Goal: Information Seeking & Learning: Find contact information

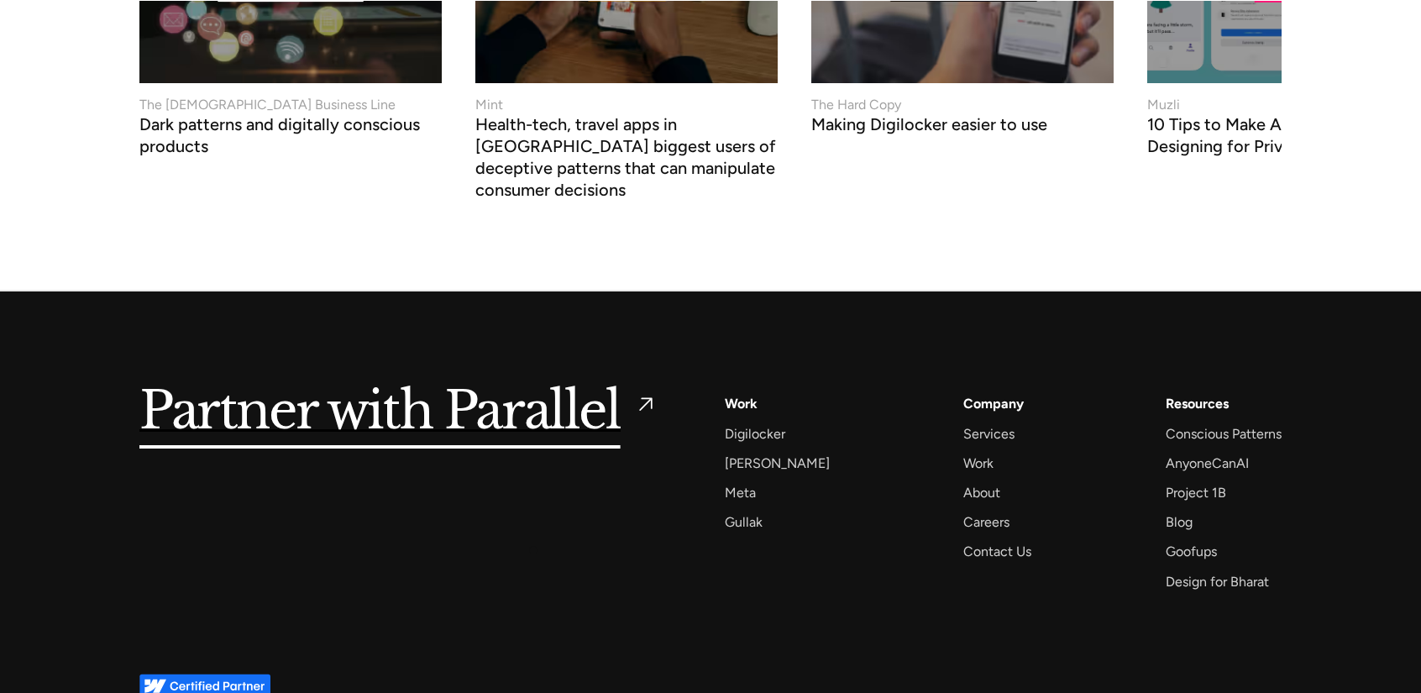
scroll to position [6525, 0]
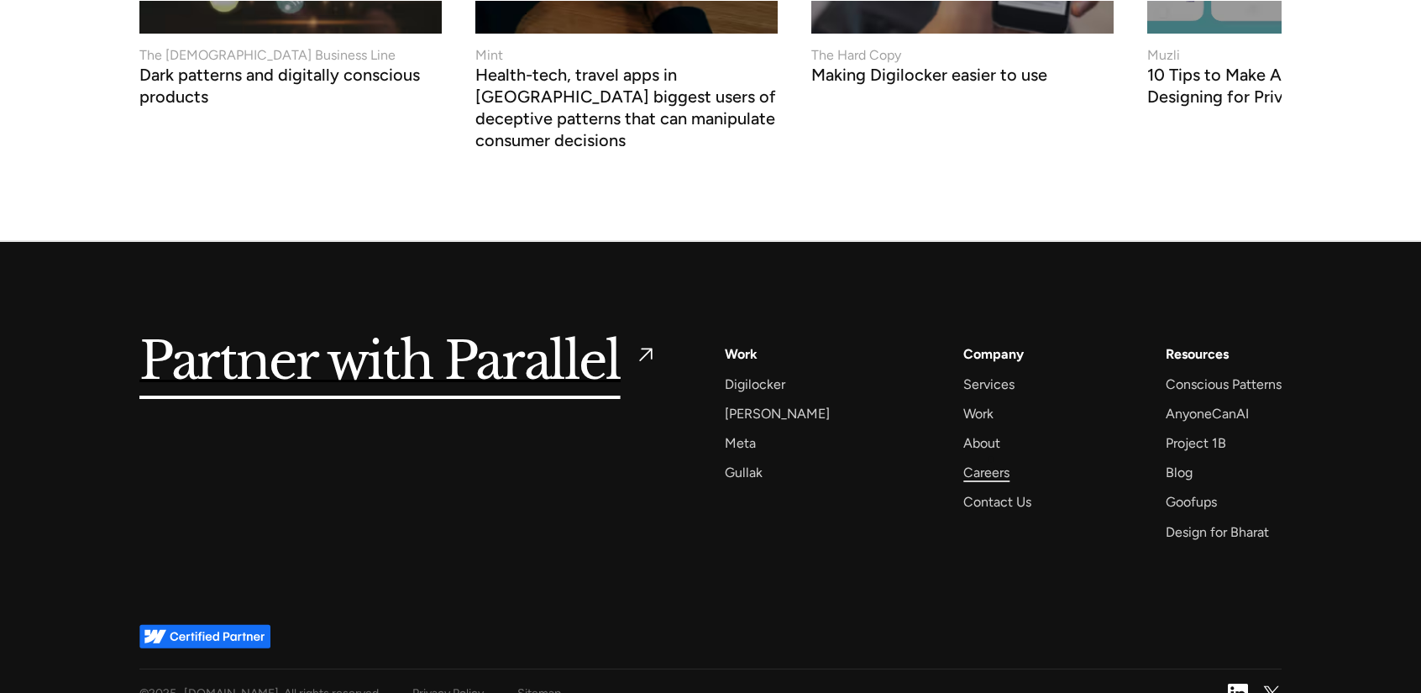
click at [982, 461] on div "Careers" at bounding box center [987, 472] width 46 height 23
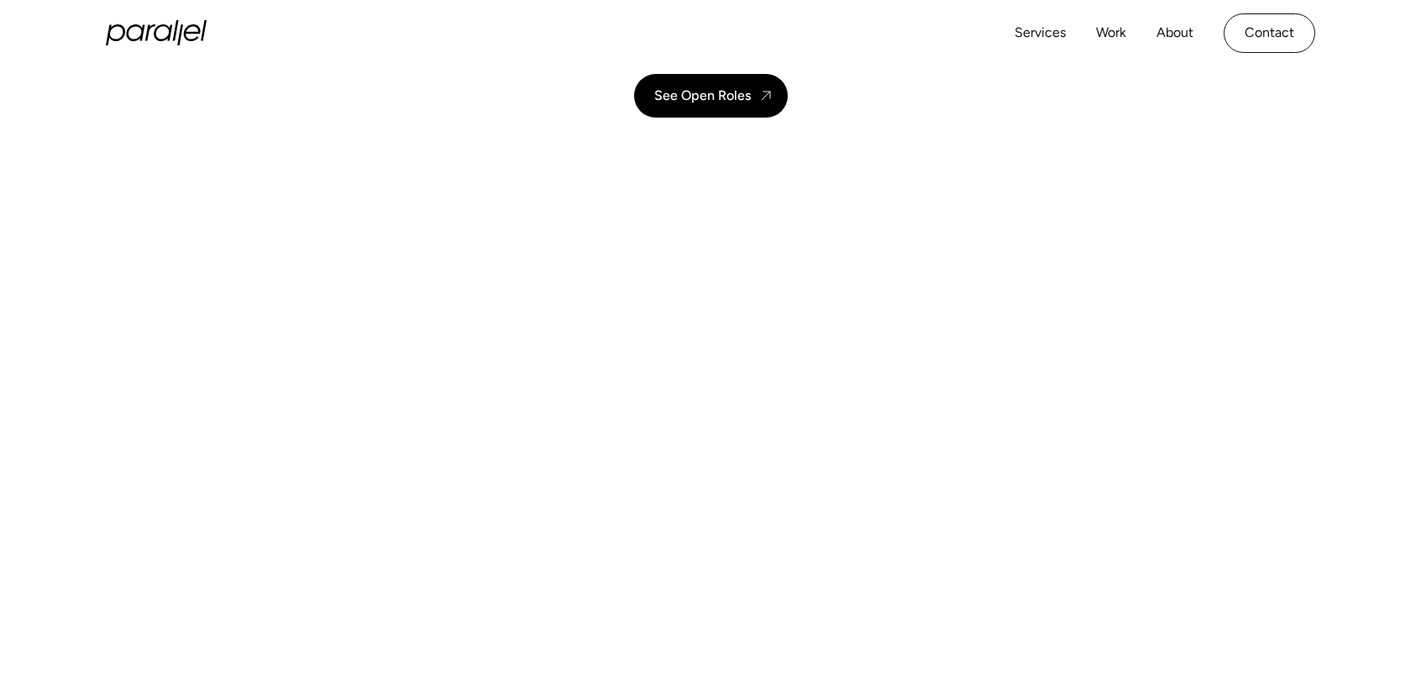
scroll to position [279, 0]
click at [733, 96] on div "See Open Roles" at bounding box center [702, 94] width 97 height 16
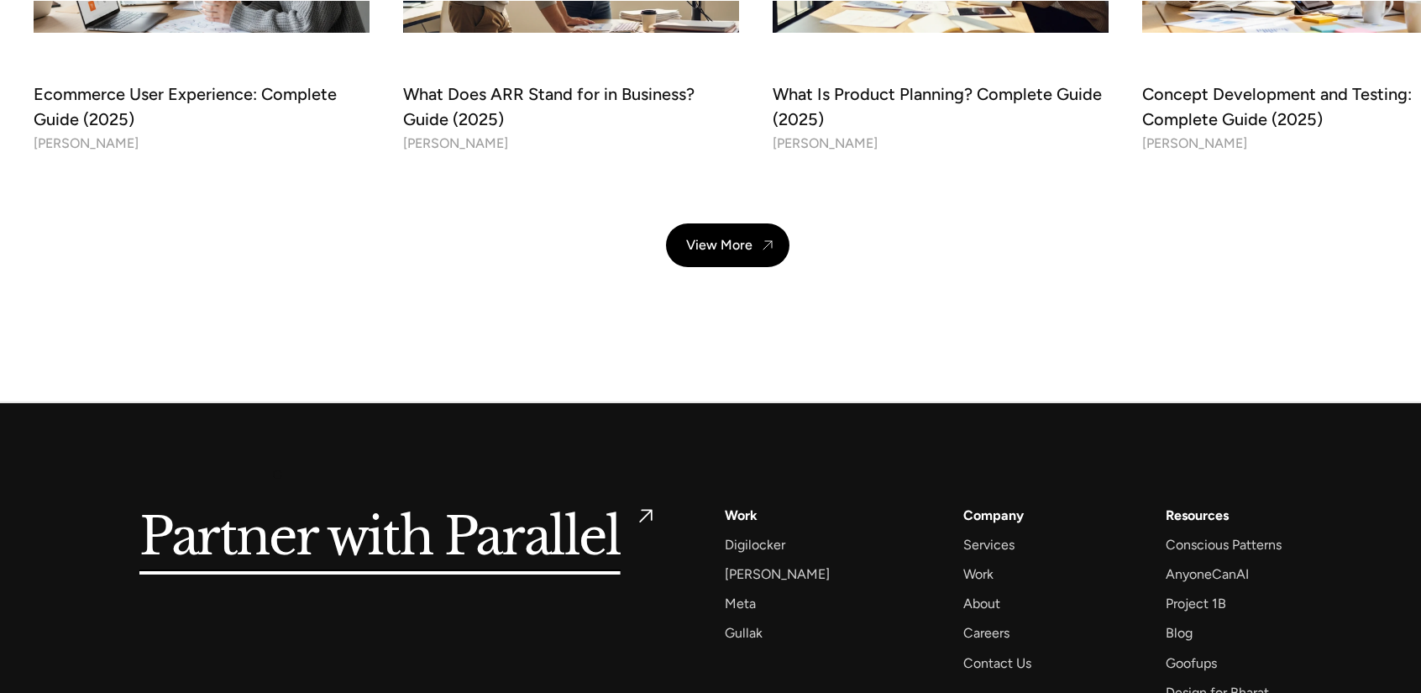
scroll to position [6139, 0]
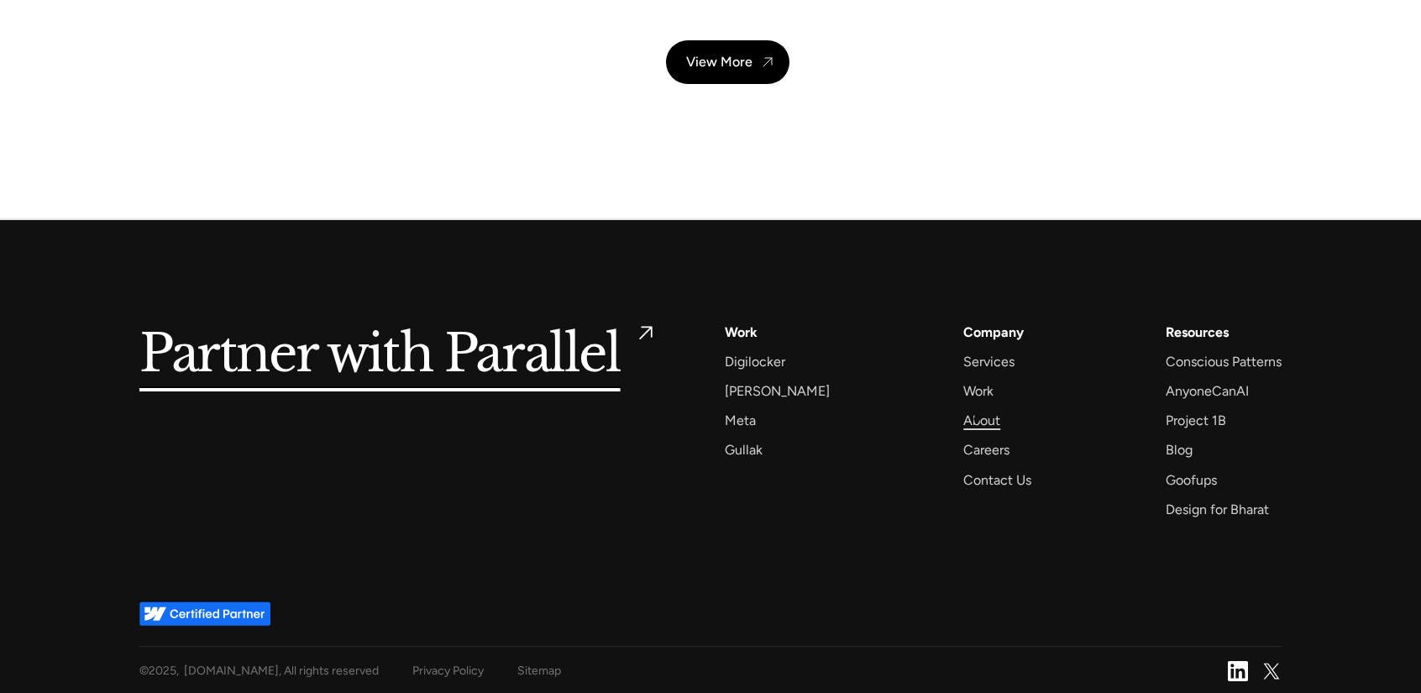
click at [977, 419] on div "About" at bounding box center [982, 420] width 37 height 23
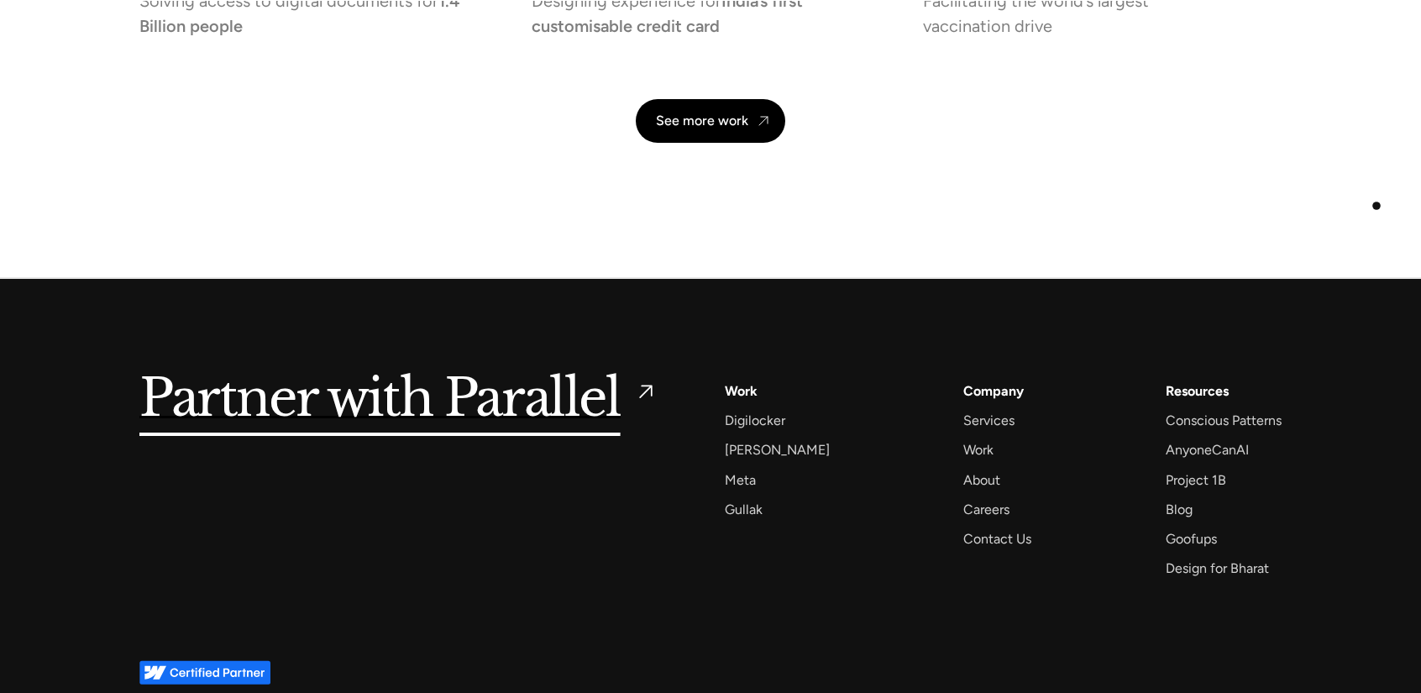
scroll to position [4062, 0]
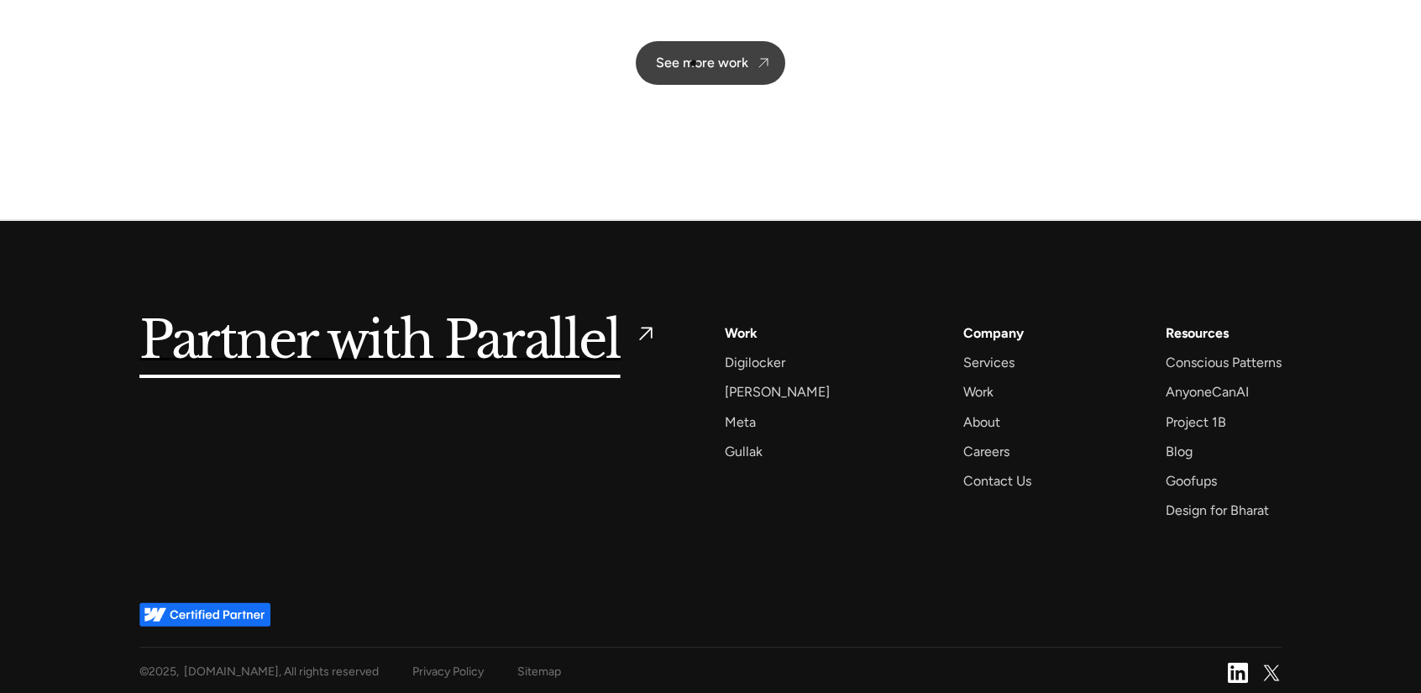
click at [695, 63] on div "See more work" at bounding box center [702, 63] width 92 height 16
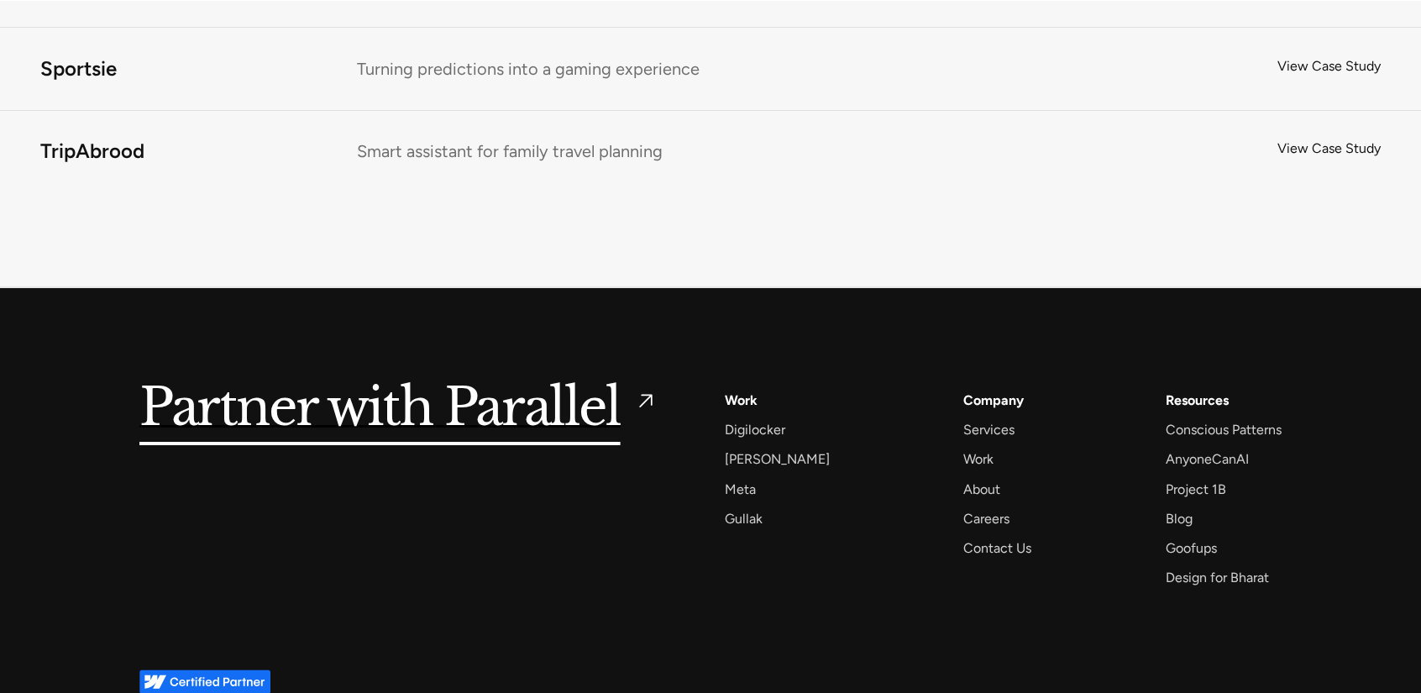
scroll to position [11461, 0]
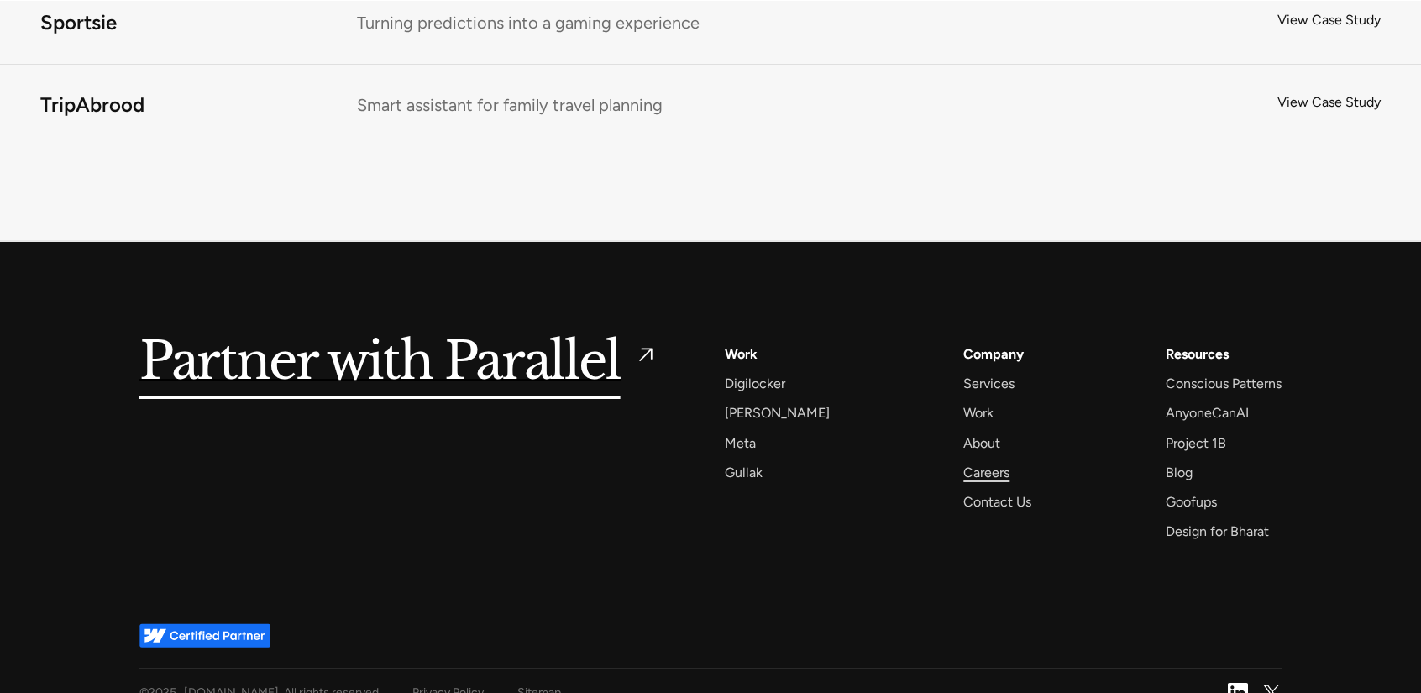
click at [967, 461] on div "Careers" at bounding box center [987, 472] width 46 height 23
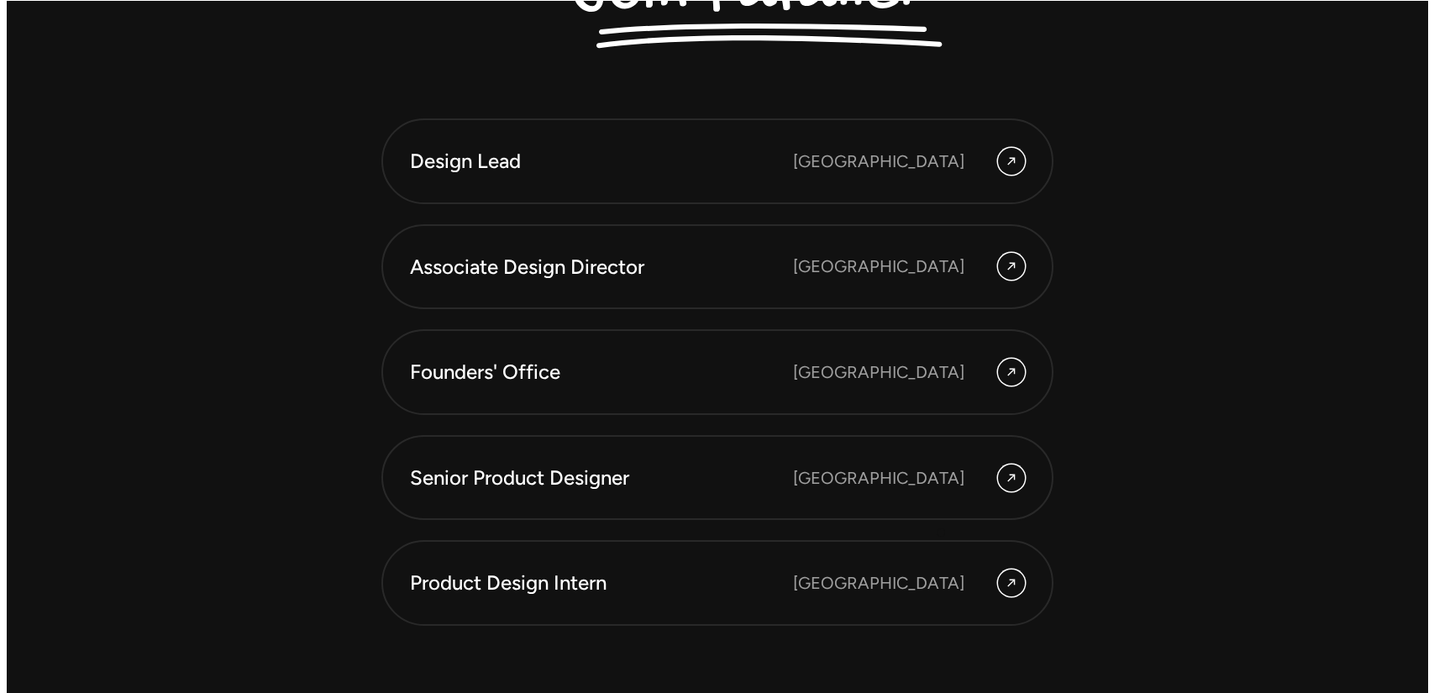
scroll to position [4683, 0]
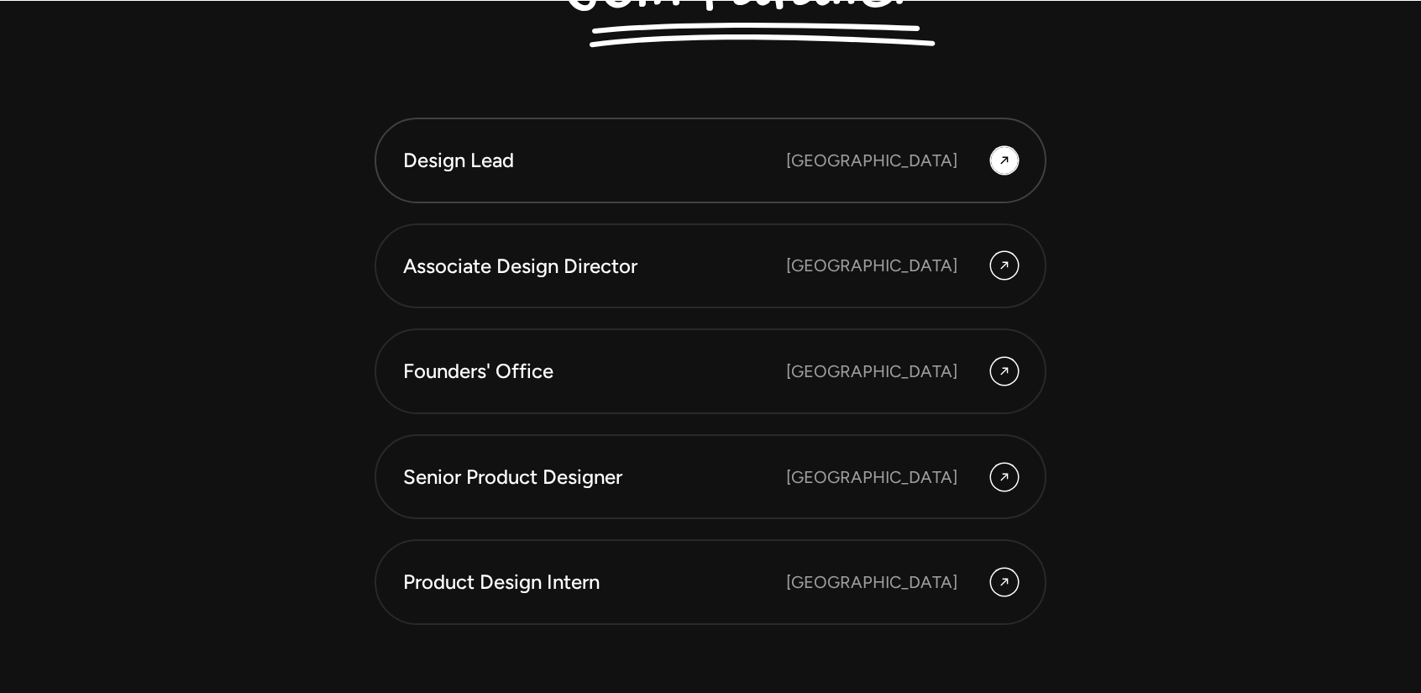
click at [763, 169] on div "Design Lead" at bounding box center [594, 160] width 383 height 29
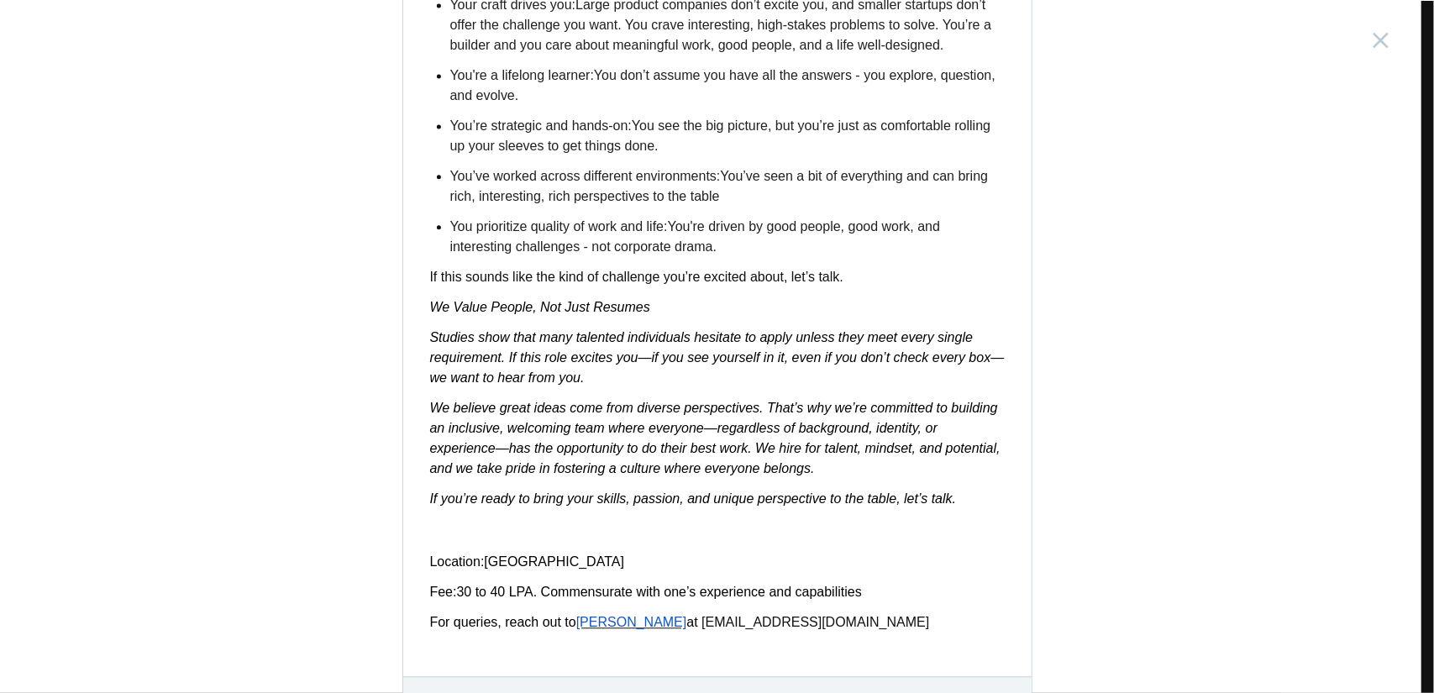
scroll to position [2619, 0]
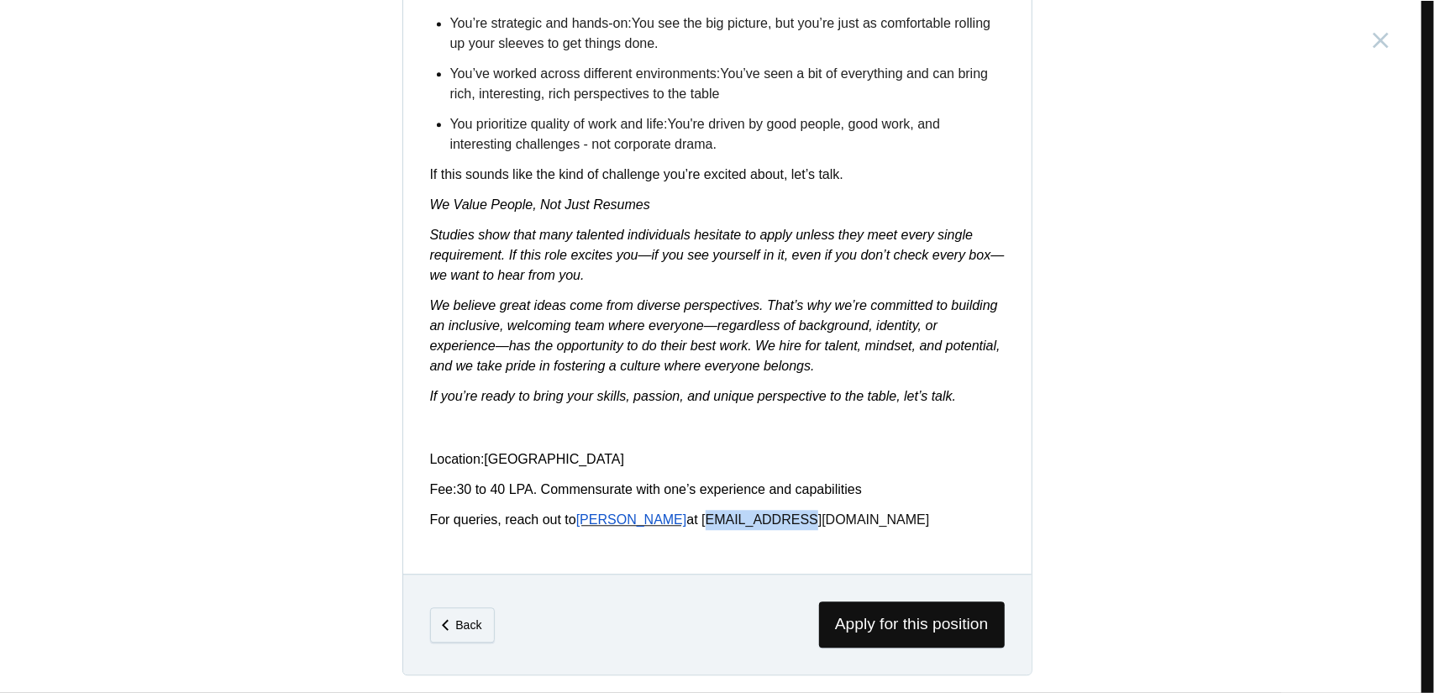
drag, startPoint x: 647, startPoint y: 527, endPoint x: 733, endPoint y: 517, distance: 86.3
click at [733, 517] on p "For queries, reach out to [PERSON_NAME] at [EMAIL_ADDRESS][DOMAIN_NAME]" at bounding box center [717, 520] width 575 height 20
click at [637, 499] on div "Qualifications: 6+ years of product design experience, including some in a digi…" at bounding box center [717, 11] width 628 height 1124
drag, startPoint x: 640, startPoint y: 525, endPoint x: 790, endPoint y: 507, distance: 150.7
click at [790, 507] on div "Qualifications: 6+ years of product design experience, including some in a digi…" at bounding box center [717, 11] width 628 height 1124
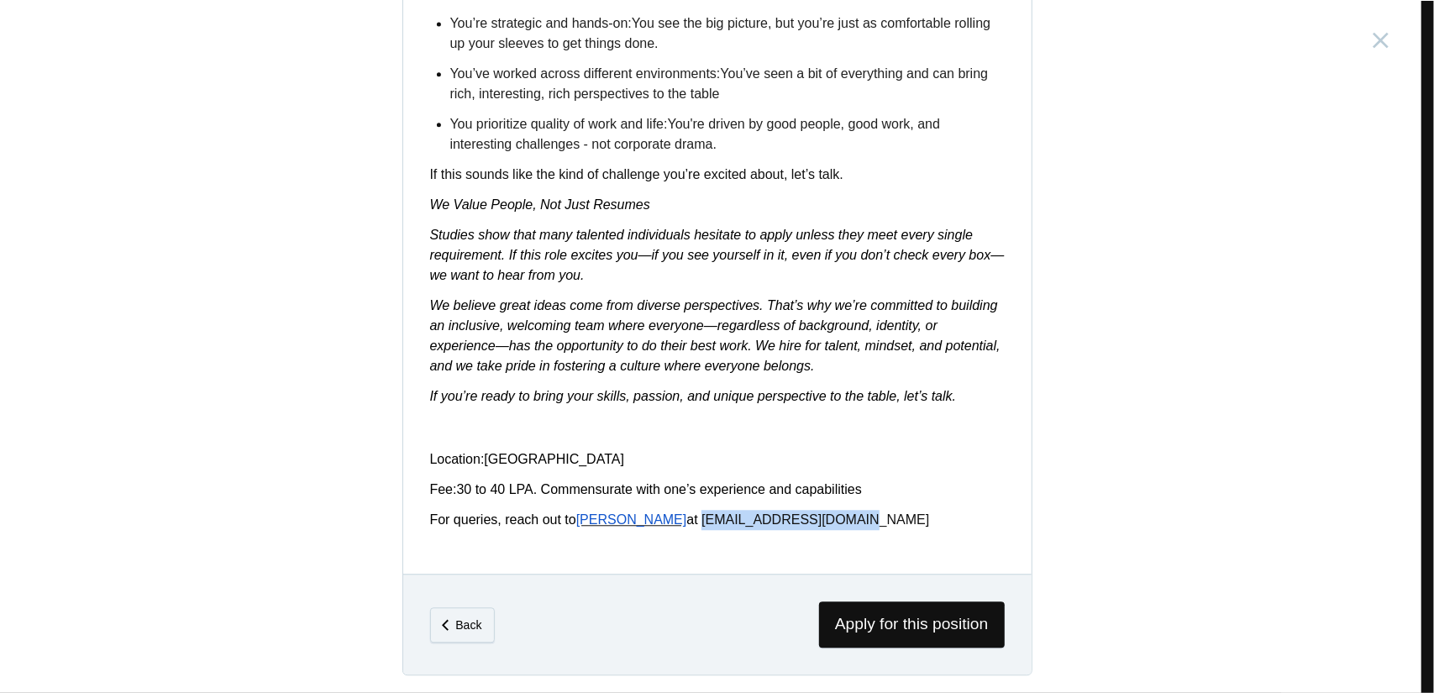
copy link "[EMAIL_ADDRESS][DOMAIN_NAME]"
click at [680, 535] on div "Qualifications: 6+ years of product design experience, including some in a digi…" at bounding box center [717, 11] width 628 height 1124
drag, startPoint x: 642, startPoint y: 527, endPoint x: 785, endPoint y: 521, distance: 143.8
click at [785, 521] on p "For queries, reach out to [PERSON_NAME] at [EMAIL_ADDRESS][DOMAIN_NAME]" at bounding box center [717, 520] width 575 height 20
copy link "[EMAIL_ADDRESS][DOMAIN_NAME]"
